Goal: Task Accomplishment & Management: Complete application form

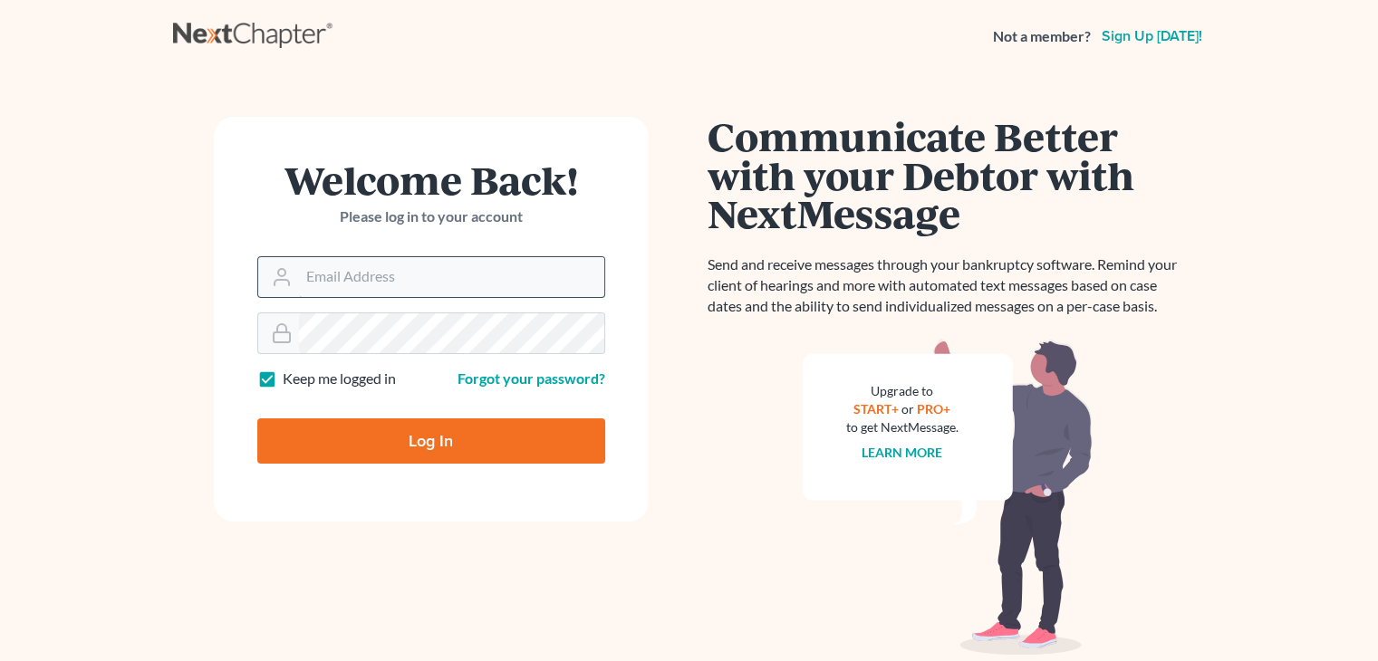
click at [478, 288] on input "Email Address" at bounding box center [451, 277] width 305 height 40
